Goal: Information Seeking & Learning: Learn about a topic

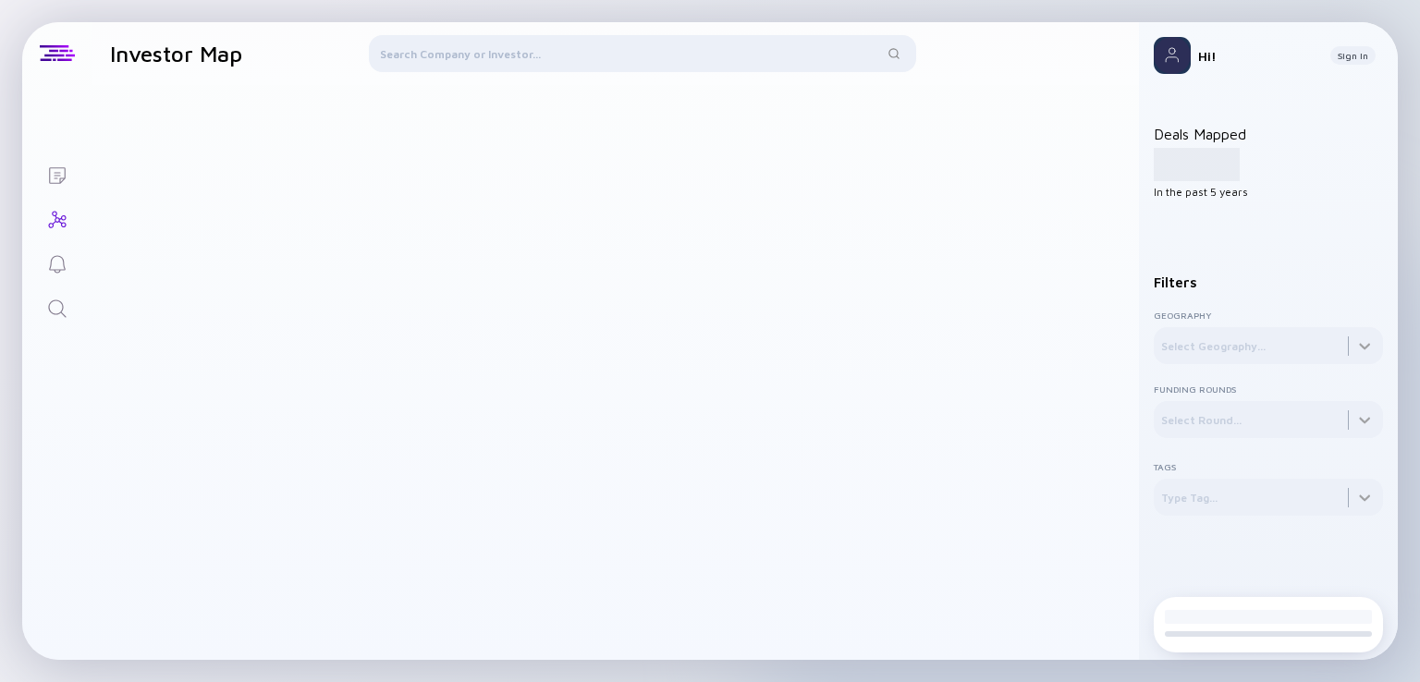
click at [471, 43] on div at bounding box center [642, 57] width 547 height 44
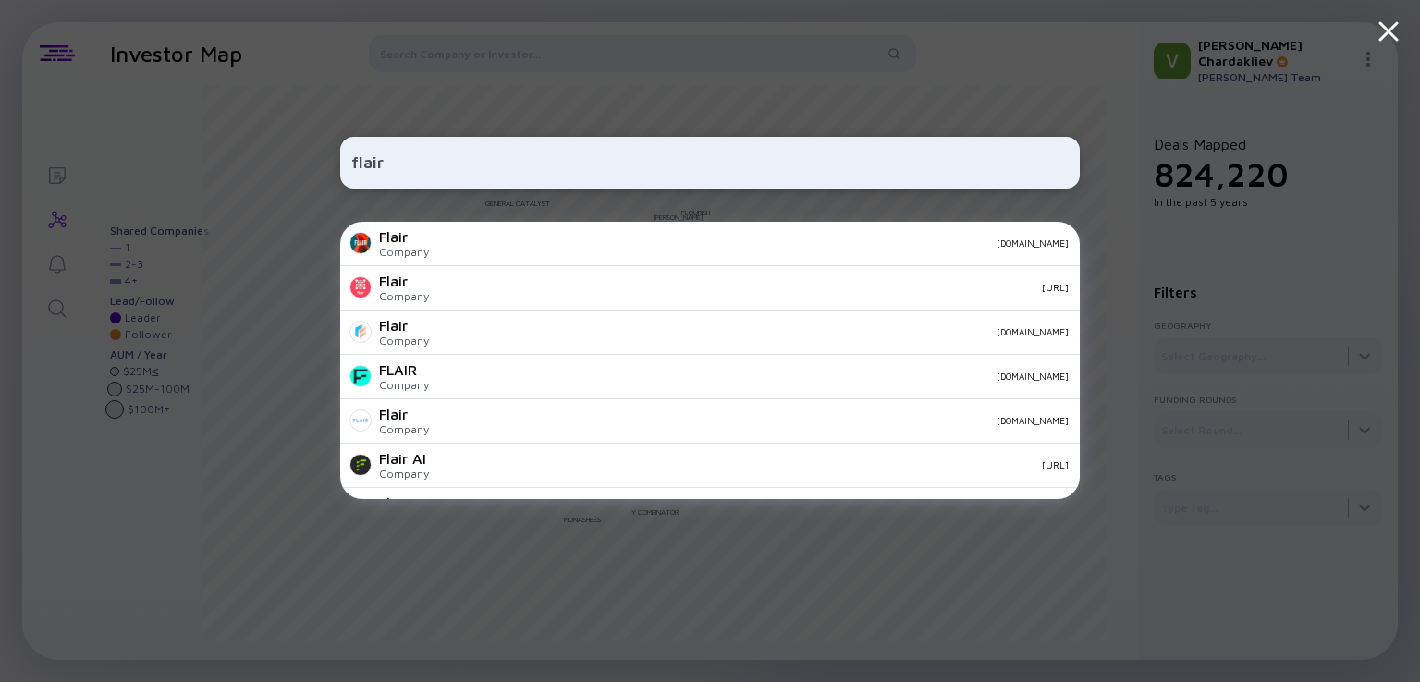
type input "flair"
click at [533, 234] on div "Flair Company [DOMAIN_NAME]" at bounding box center [709, 244] width 739 height 44
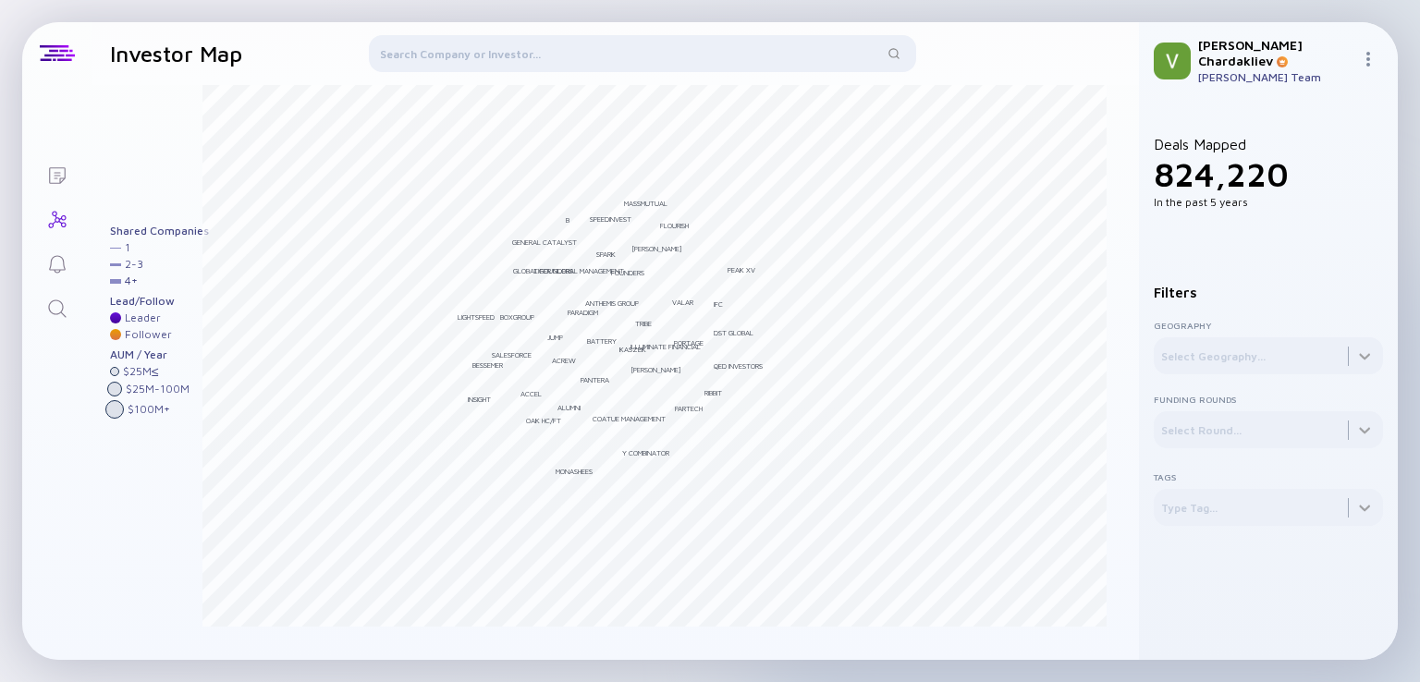
click at [460, 56] on div at bounding box center [642, 57] width 547 height 44
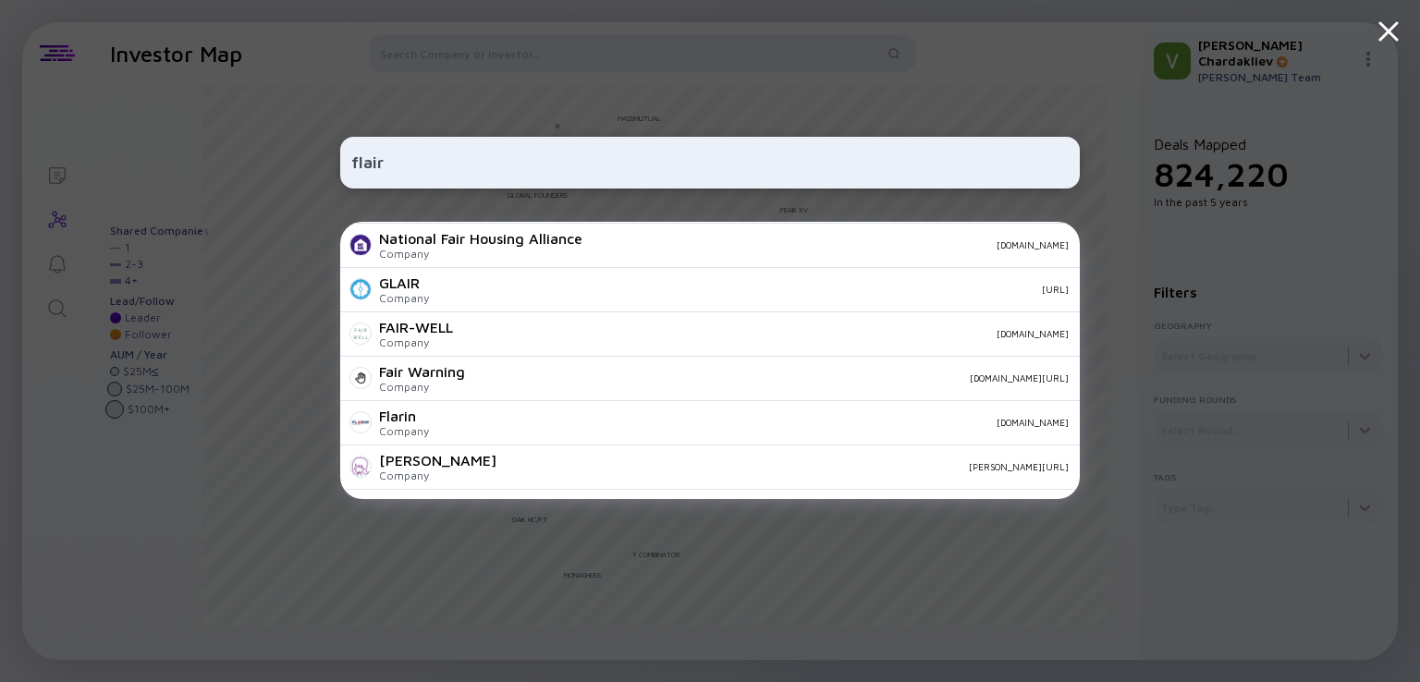
scroll to position [694, 0]
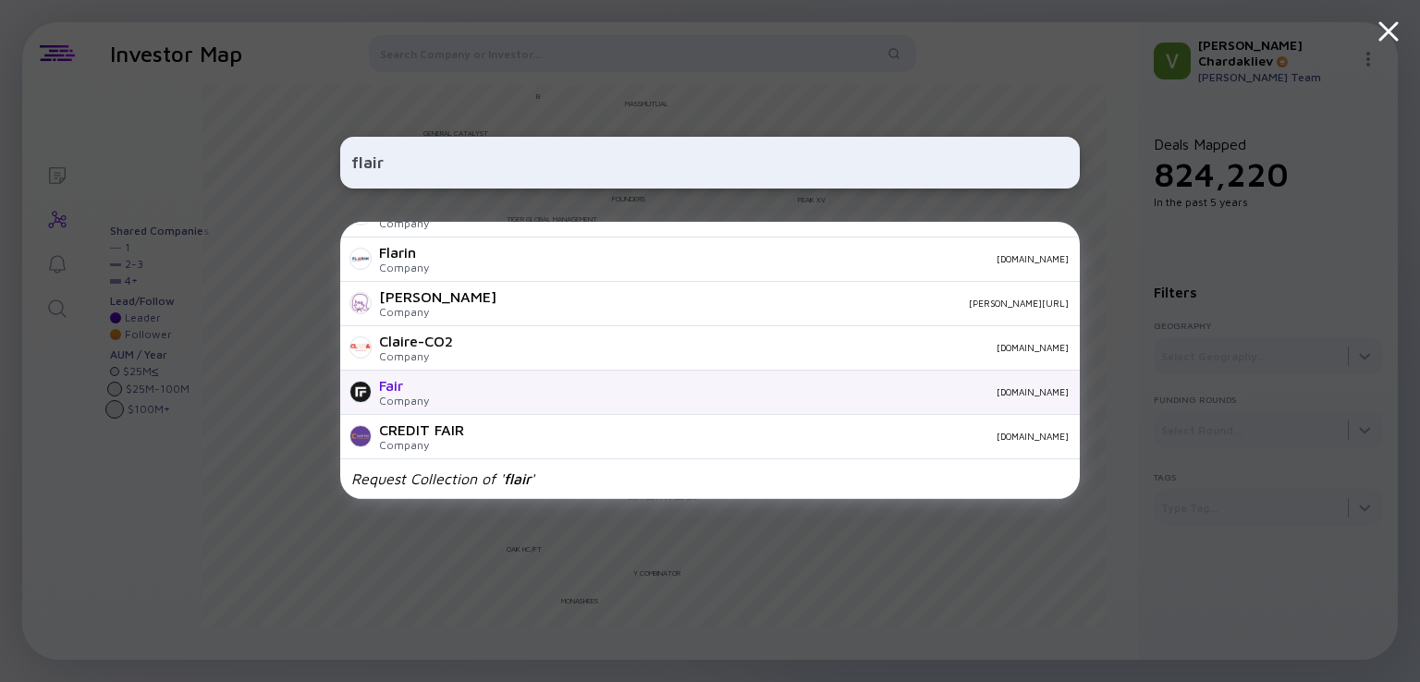
type input "flair"
click at [538, 385] on div "Fair Company [DOMAIN_NAME]" at bounding box center [709, 393] width 739 height 44
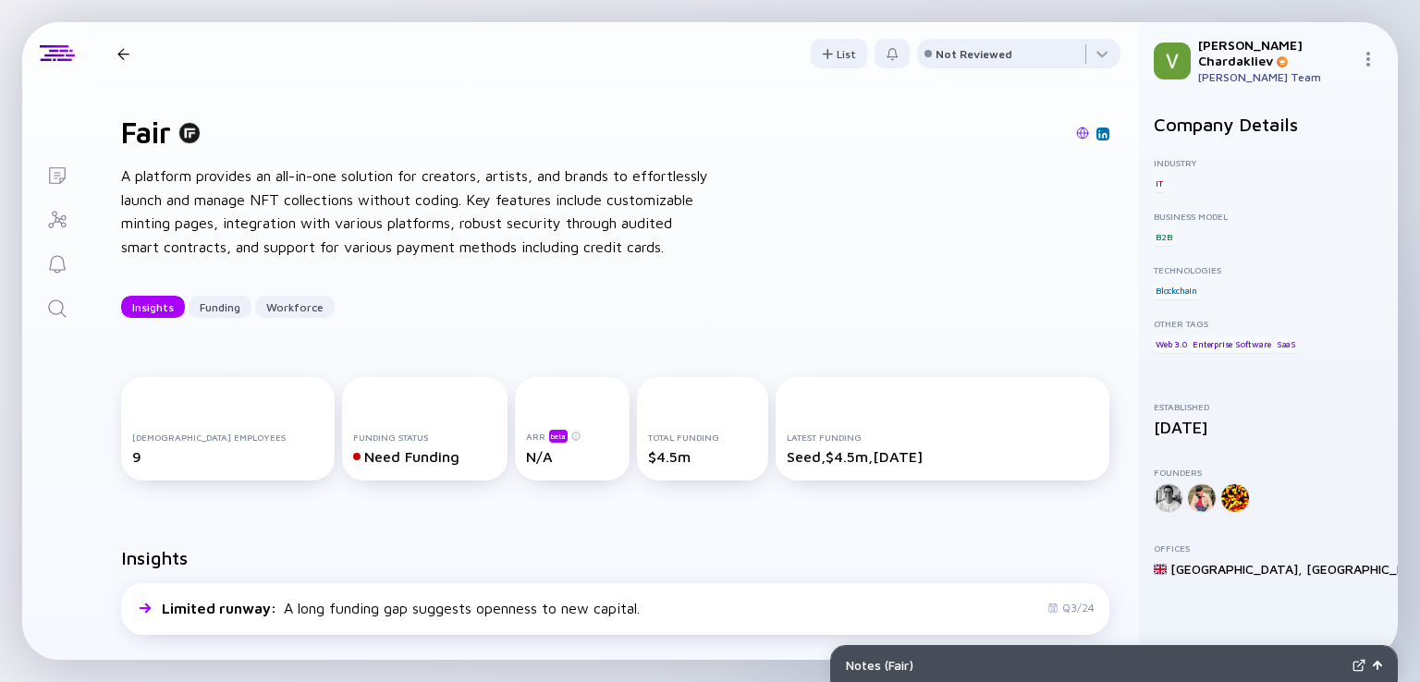
click at [123, 49] on div at bounding box center [123, 54] width 12 height 12
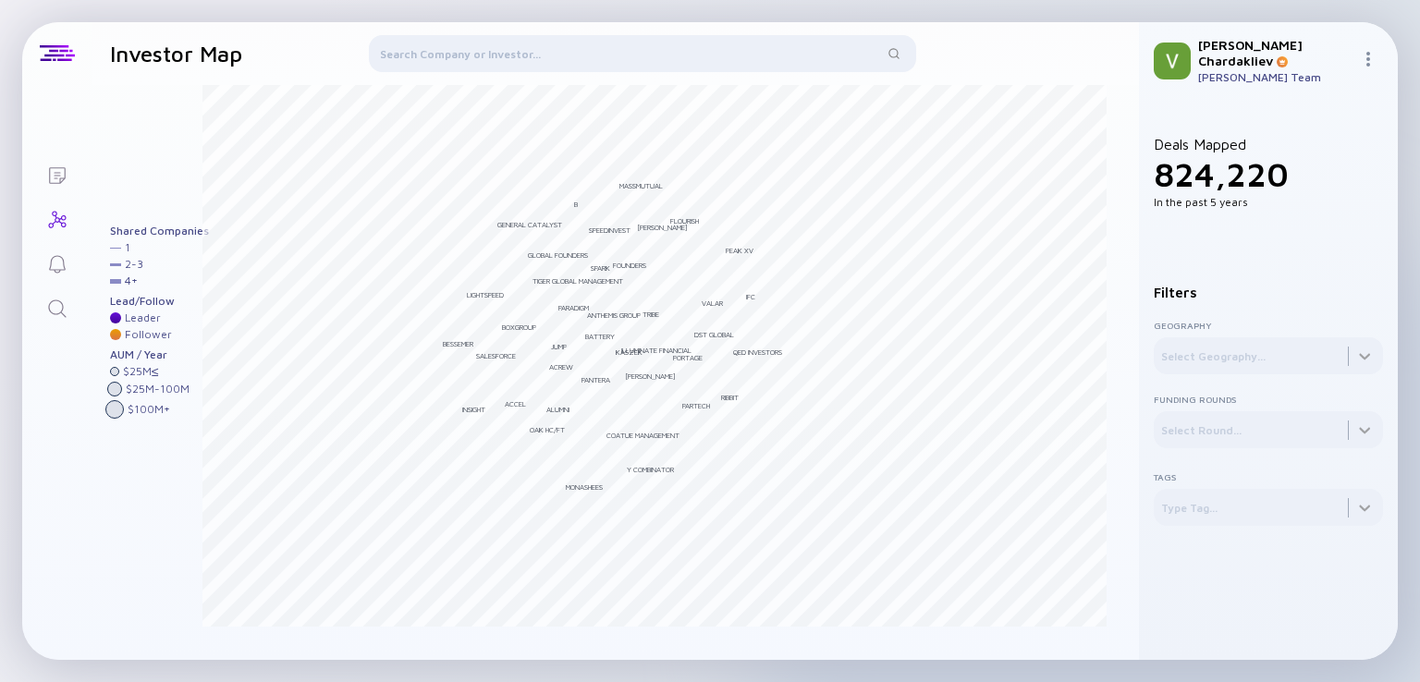
click at [446, 67] on div at bounding box center [642, 57] width 547 height 44
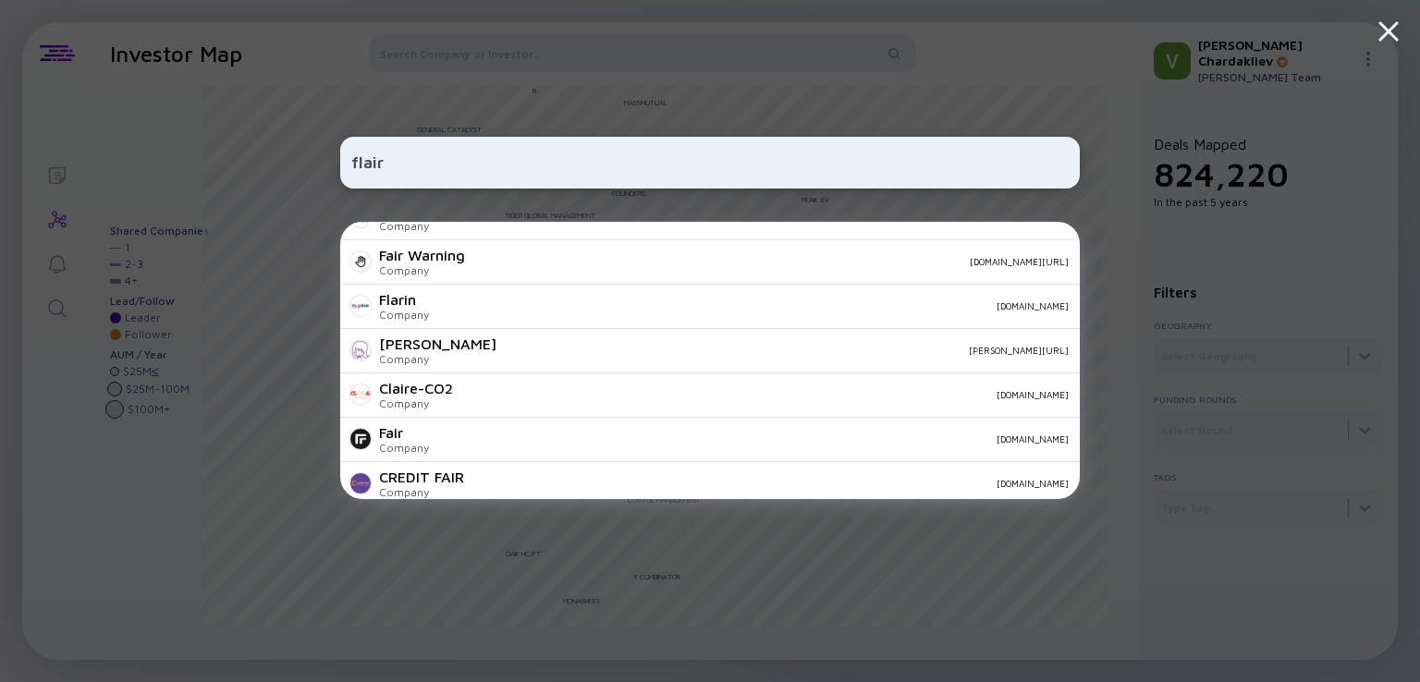
scroll to position [694, 0]
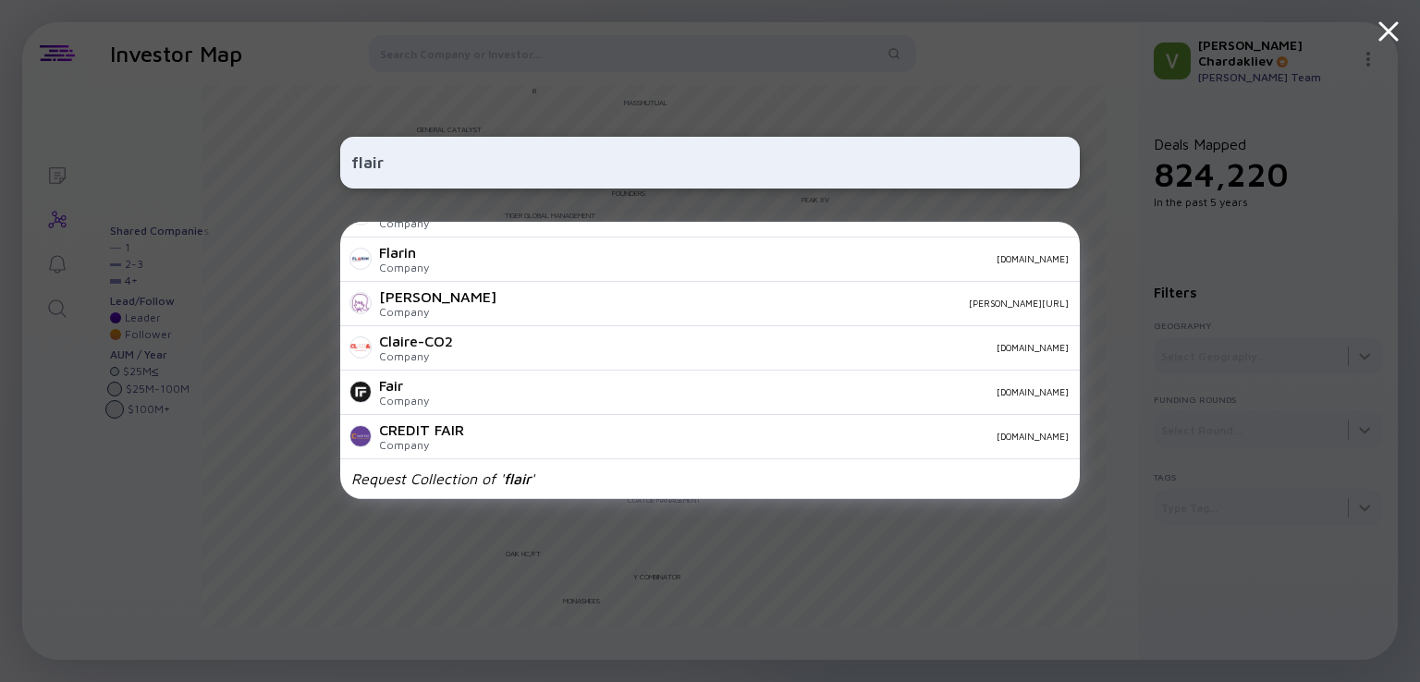
type input "flair"
click at [1053, 112] on div "flair Flair Company [DOMAIN_NAME] Flair Company [URL] Flair Company [DOMAIN_NAM…" at bounding box center [709, 341] width 739 height 682
